Goal: Task Accomplishment & Management: Complete application form

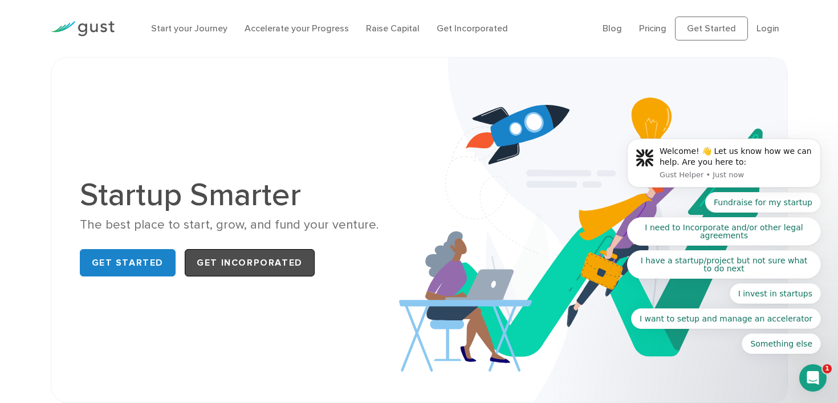
click at [261, 269] on link "Get Incorporated" at bounding box center [250, 262] width 130 height 27
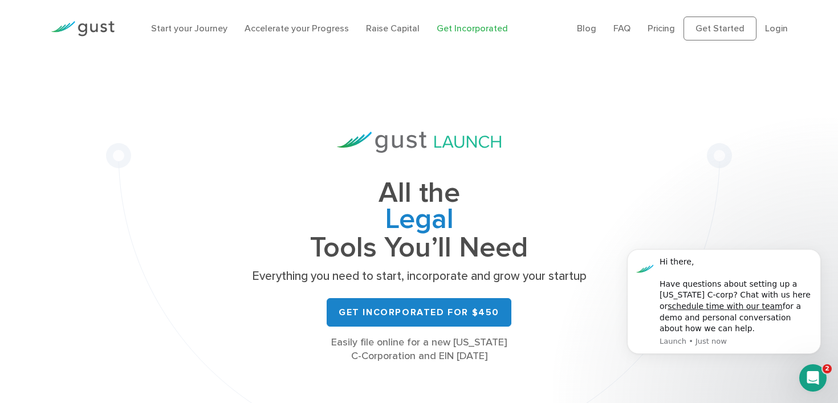
click at [107, 23] on img at bounding box center [83, 28] width 64 height 15
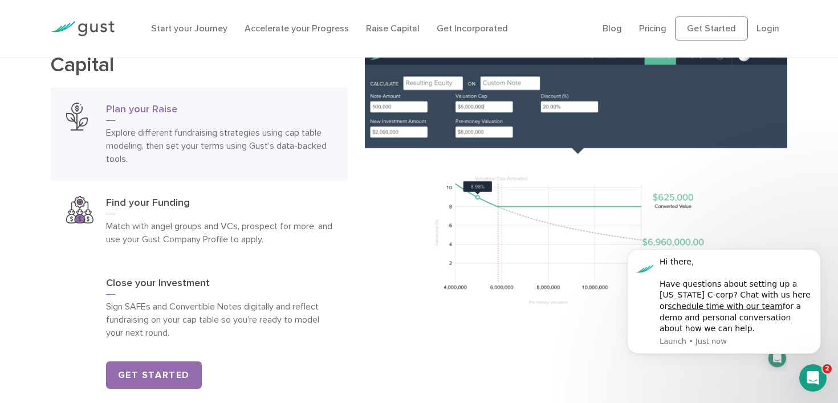
scroll to position [1628, 0]
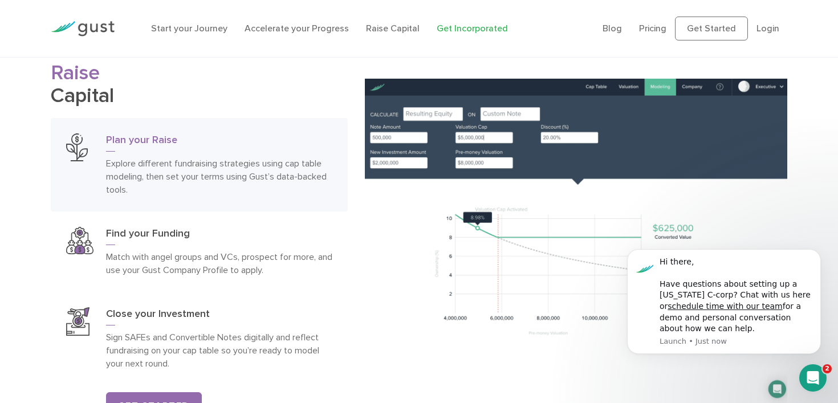
click at [473, 30] on link "Get Incorporated" at bounding box center [471, 28] width 71 height 11
